Goal: Check status: Check status

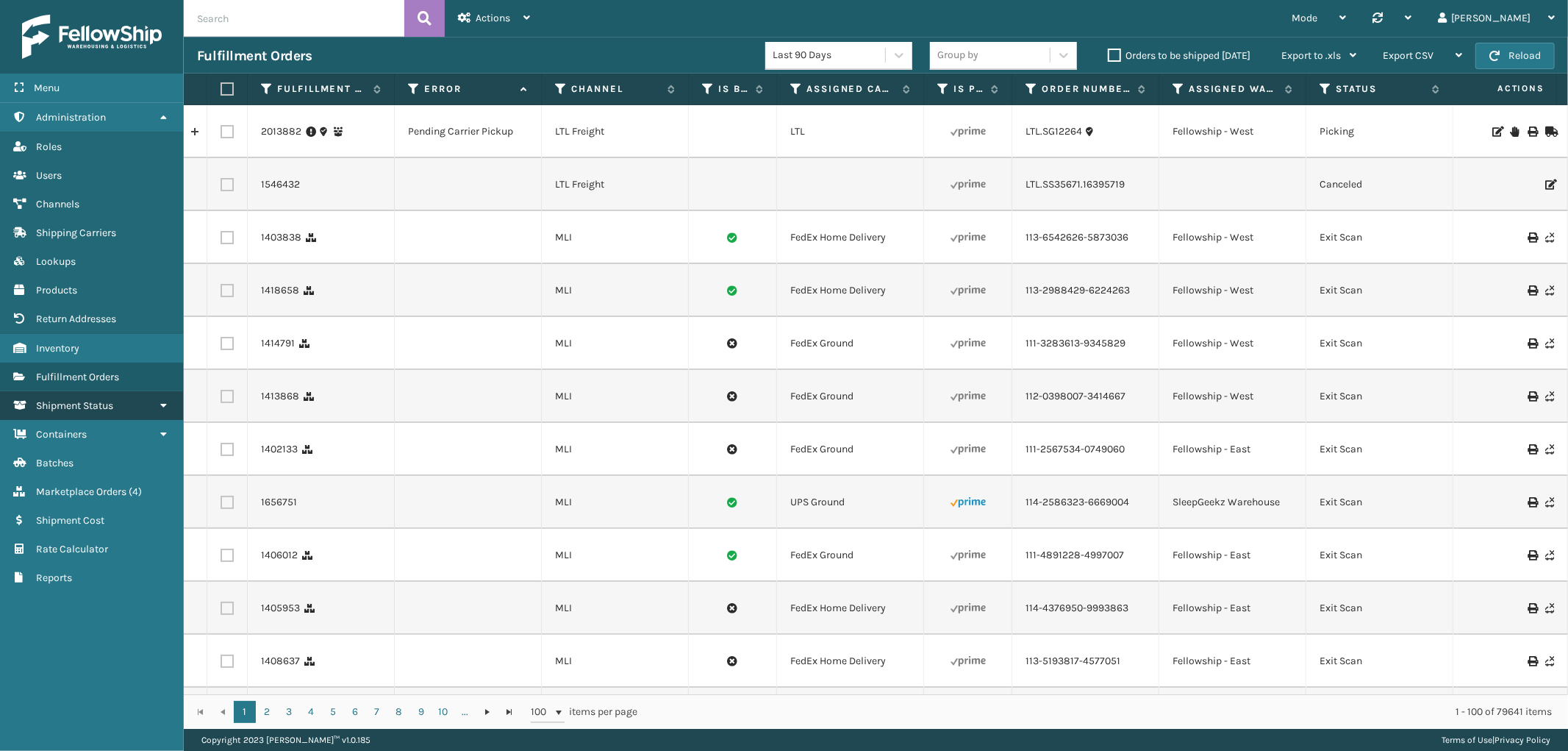
click at [87, 392] on link "Shipment Status" at bounding box center [92, 406] width 183 height 28
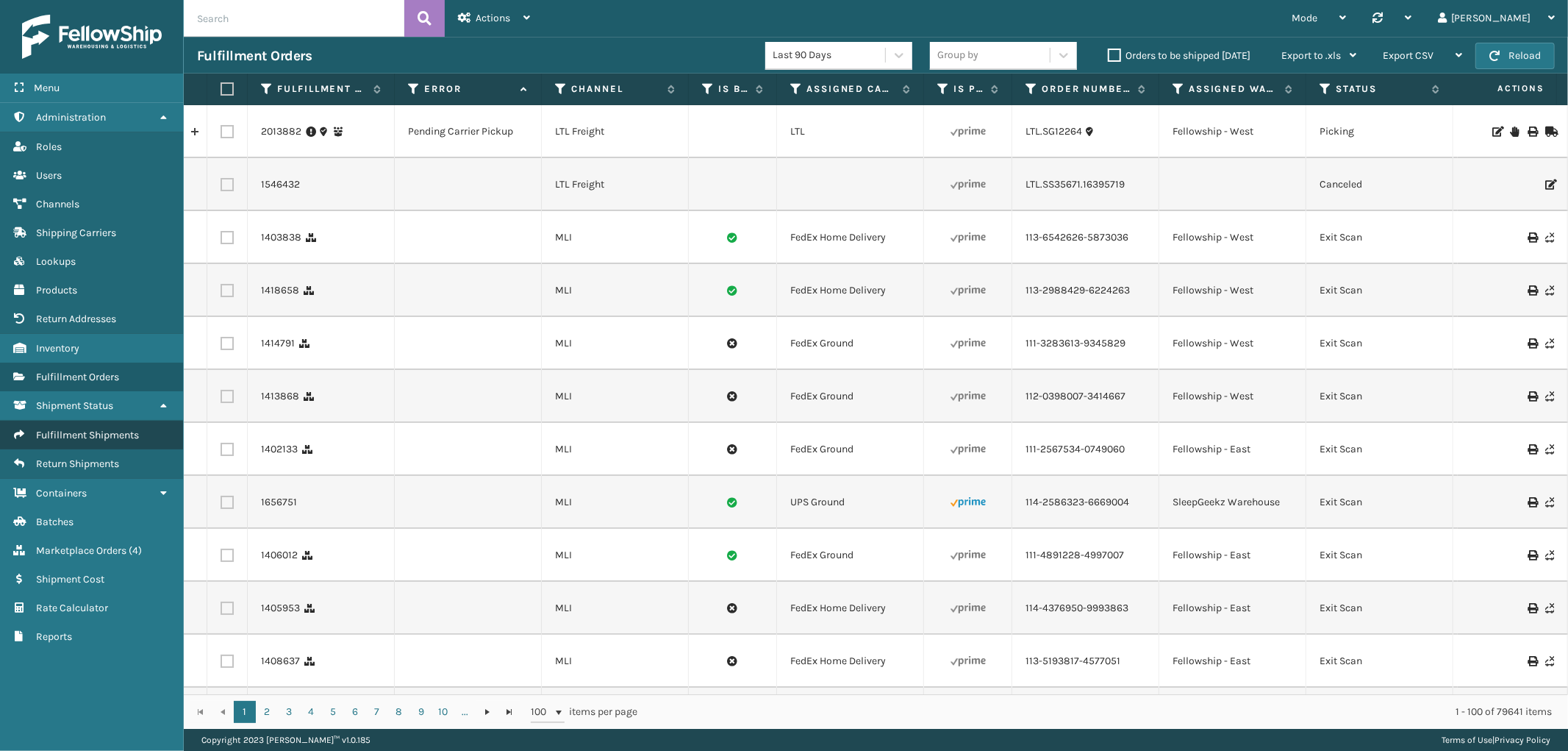
click at [79, 429] on span "Fulfillment Shipments" at bounding box center [88, 435] width 103 height 12
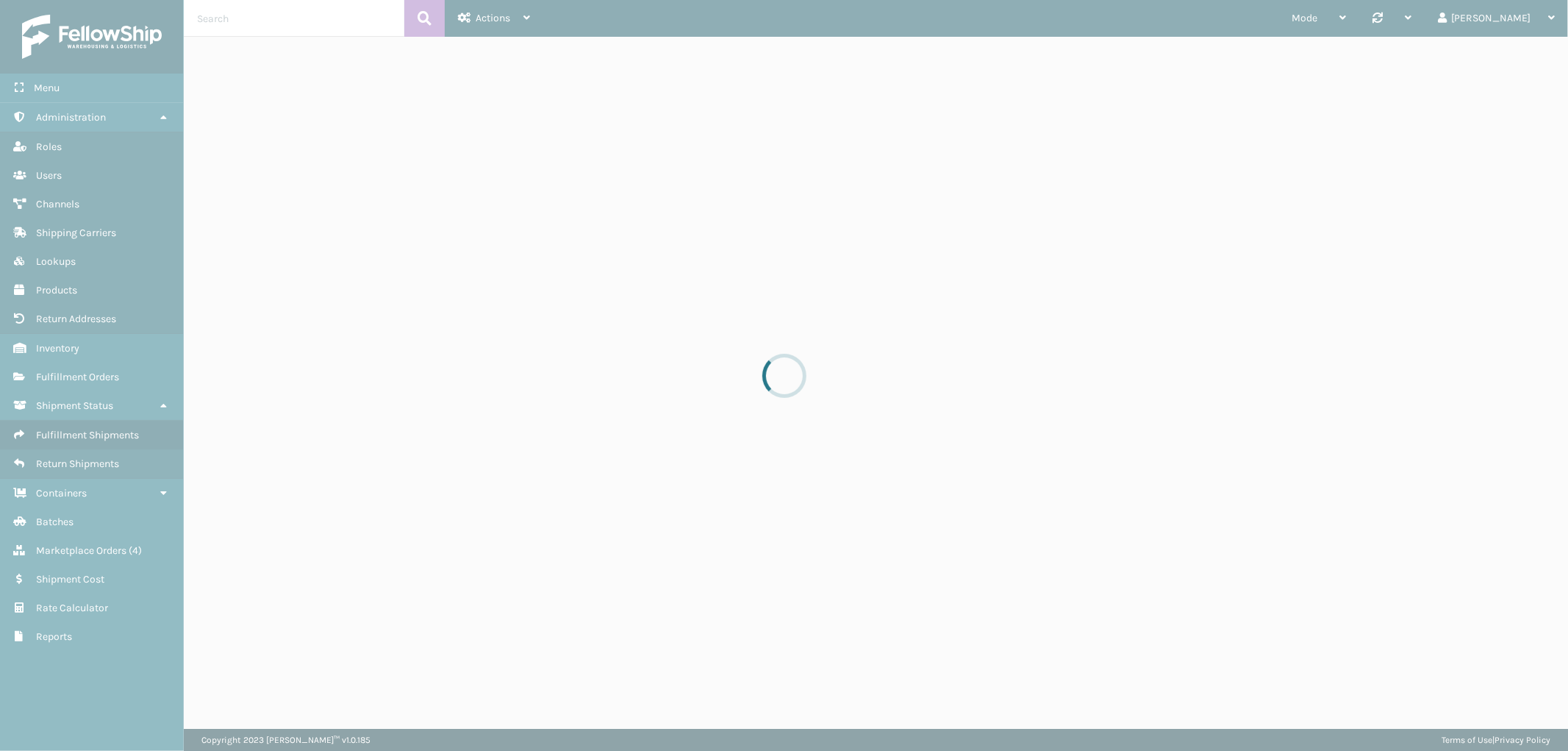
click at [305, 26] on div at bounding box center [784, 376] width 1568 height 751
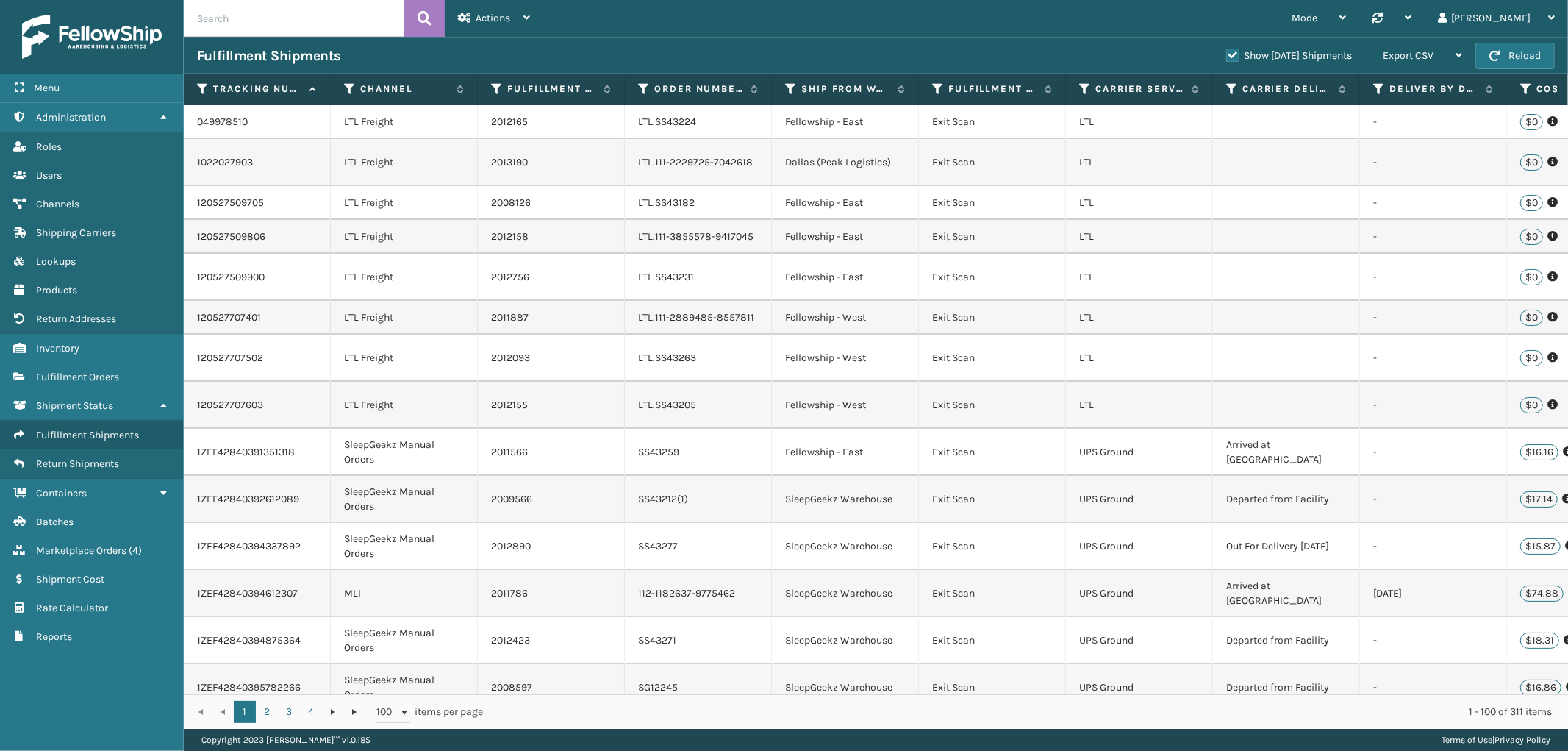
click at [305, 19] on input "text" at bounding box center [294, 18] width 221 height 37
paste input "883406235431"
type input "883406235431"
click at [414, 16] on button at bounding box center [424, 18] width 41 height 37
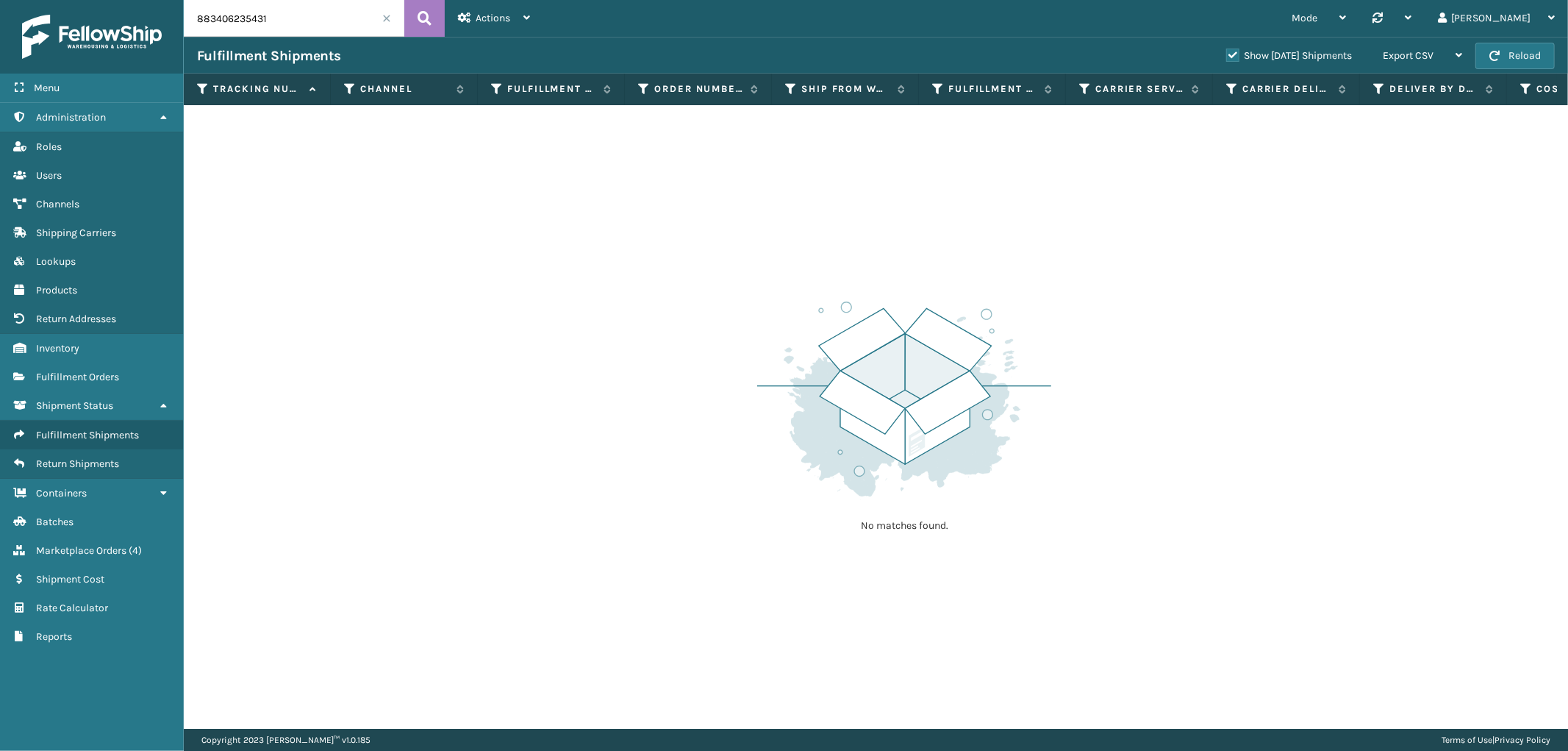
click at [1227, 52] on label "Show [DATE] Shipments" at bounding box center [1289, 55] width 125 height 12
click at [1227, 52] on input "Show [DATE] Shipments" at bounding box center [1227, 52] width 1 height 9
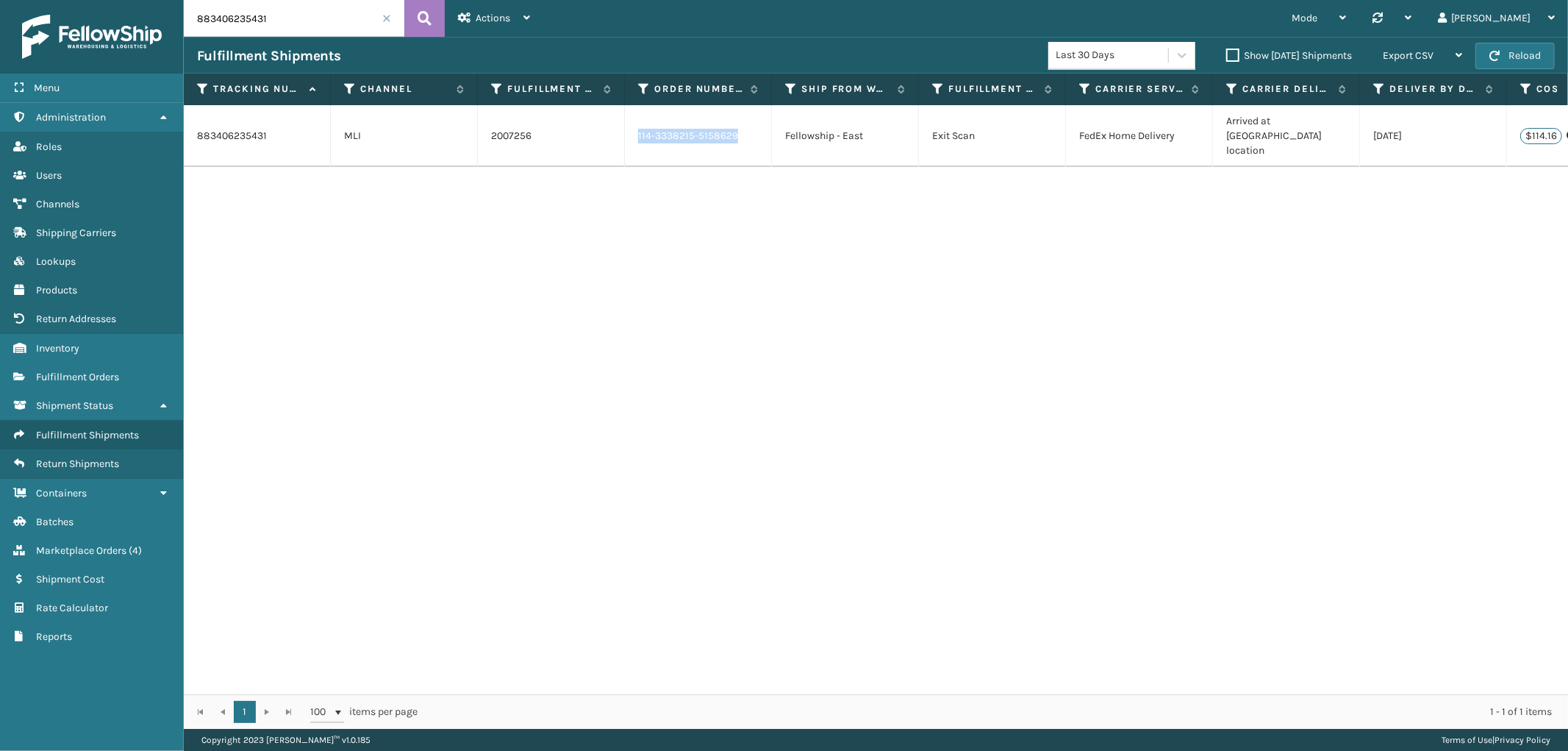
drag, startPoint x: 748, startPoint y: 124, endPoint x: 636, endPoint y: 139, distance: 113.0
click at [636, 139] on td "114-3338215-5158629" at bounding box center [698, 136] width 147 height 62
copy link "114-3338215-5158629"
drag, startPoint x: 1388, startPoint y: 396, endPoint x: 1328, endPoint y: 396, distance: 60.0
click at [1388, 396] on div "883406235431 MLI 2007256 114-3338215-5158629 Fellowship - East Exit Scan FedEx …" at bounding box center [876, 400] width 1384 height 589
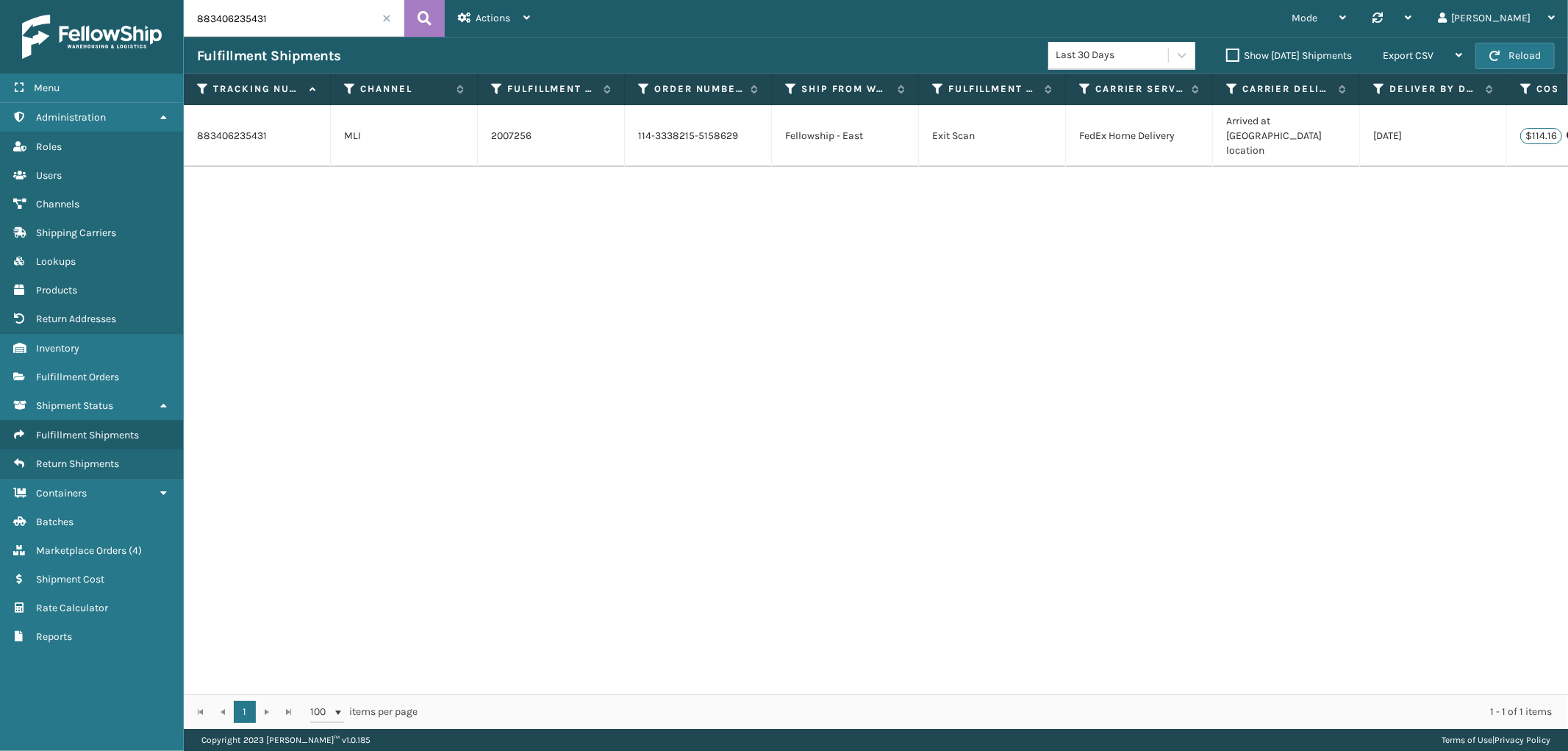
click at [252, 125] on td "883406235431" at bounding box center [257, 136] width 147 height 62
click at [246, 123] on td "883406235431" at bounding box center [257, 136] width 147 height 62
copy td "883406235431"
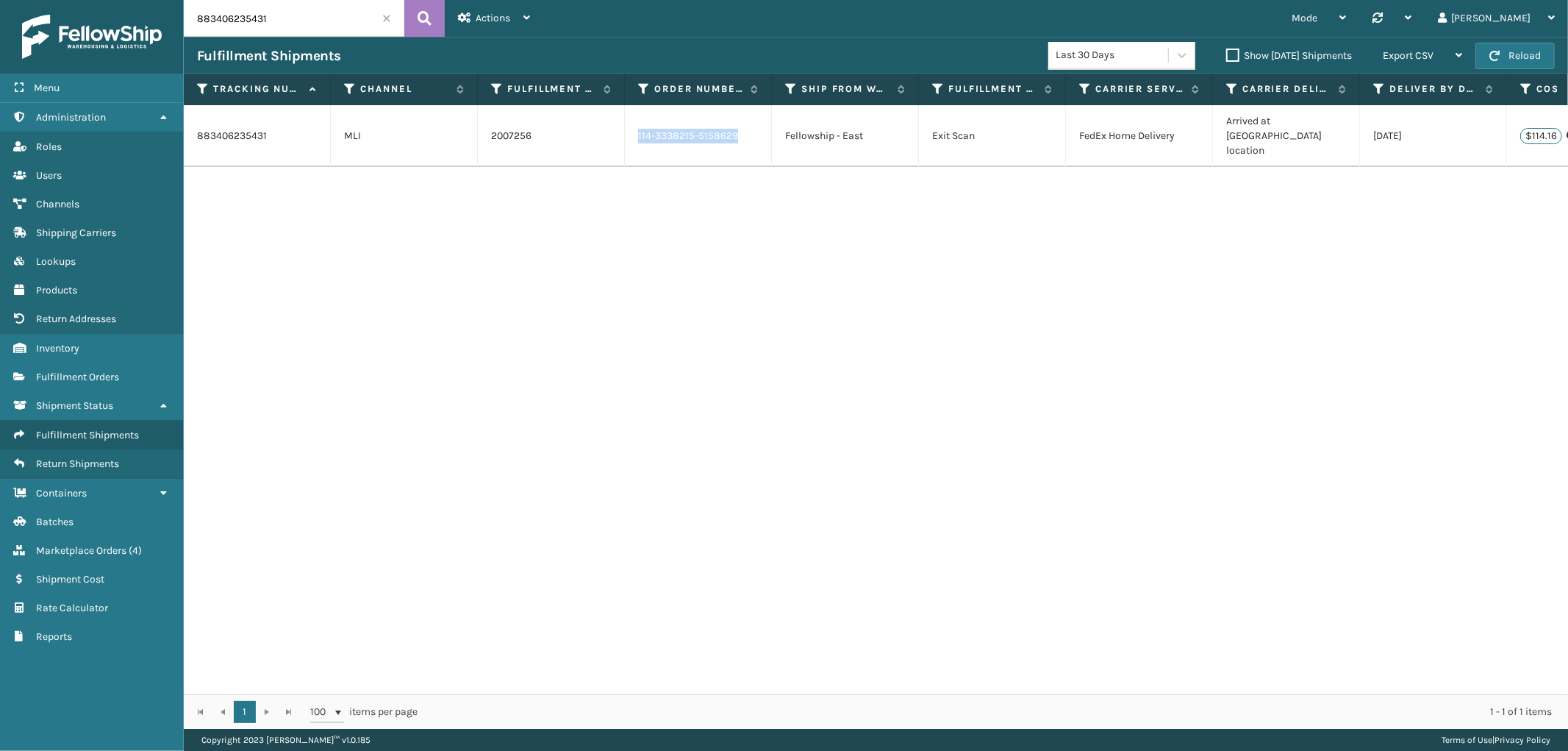
drag, startPoint x: 738, startPoint y: 136, endPoint x: 1565, endPoint y: 399, distance: 867.8
click at [630, 129] on td "114-3338215-5158629" at bounding box center [698, 136] width 147 height 62
copy link "114-3338215-5158629"
